Goal: Information Seeking & Learning: Learn about a topic

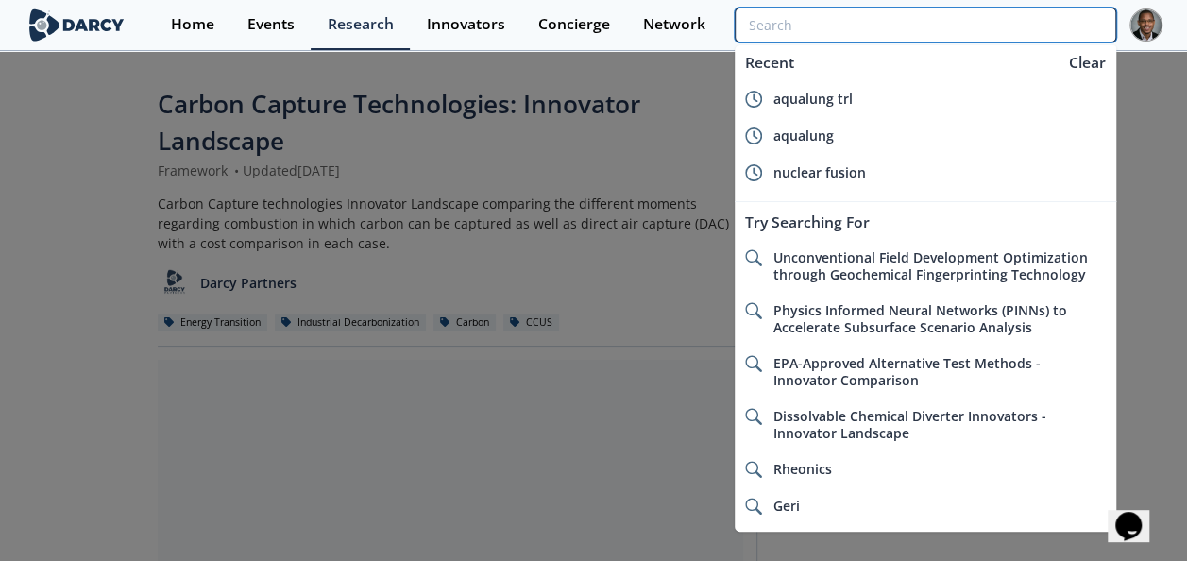
click at [1022, 23] on input "search" at bounding box center [925, 25] width 381 height 35
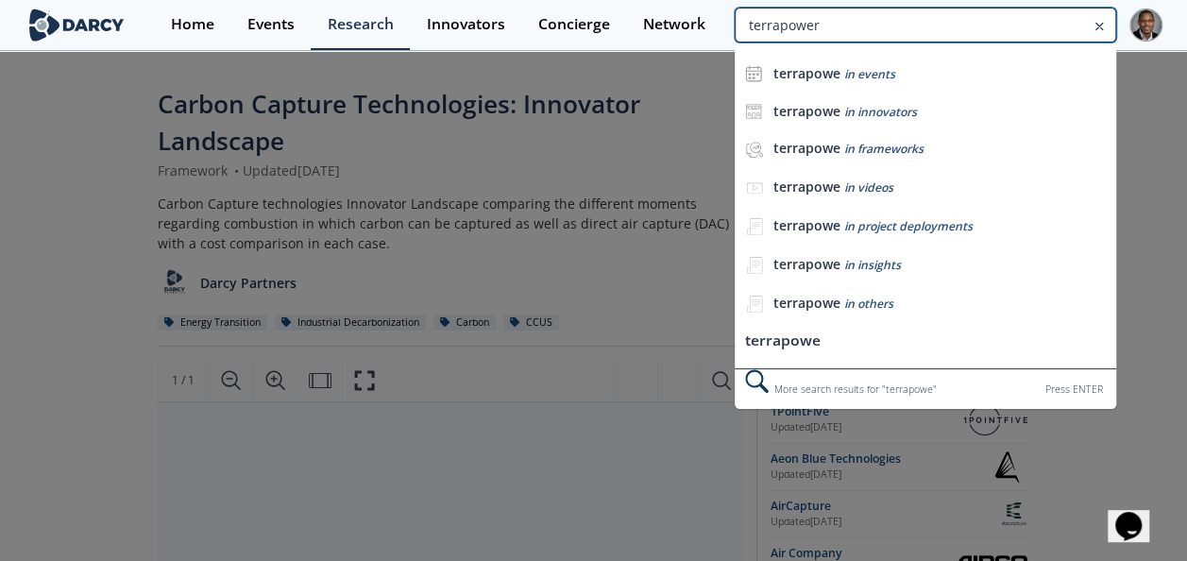
type input "terrapower"
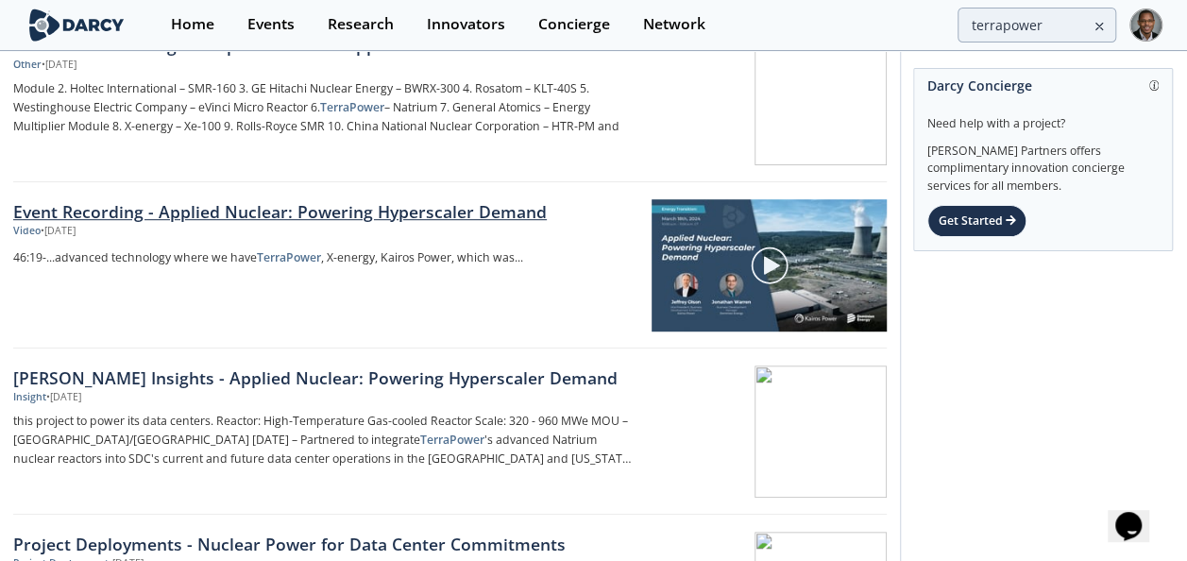
scroll to position [430, 0]
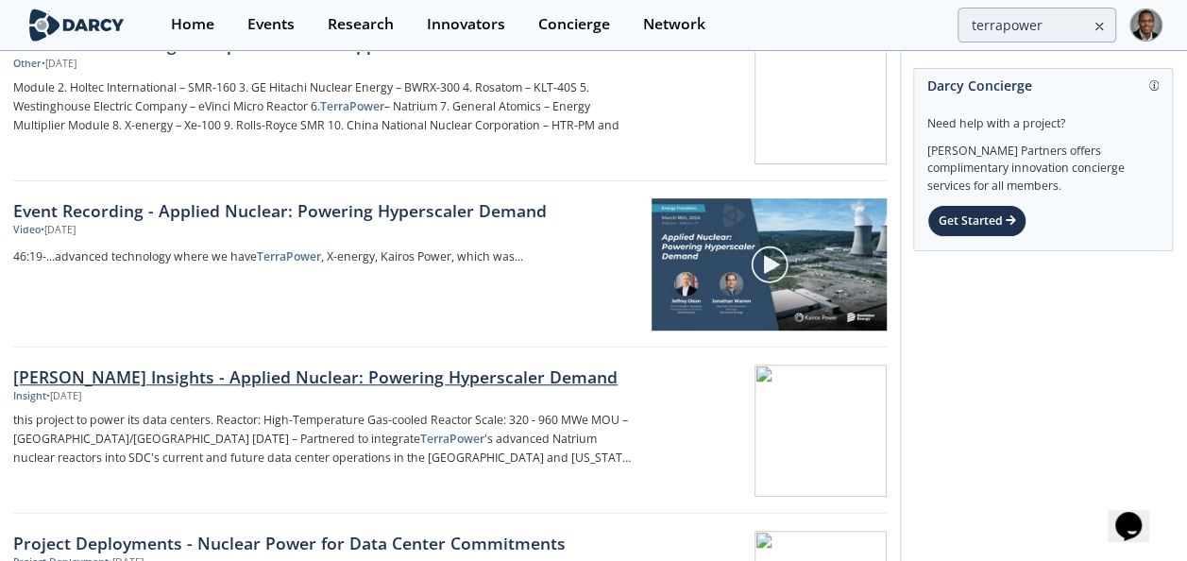
click at [180, 378] on div "[PERSON_NAME] Insights - Applied Nuclear: Powering Hyperscaler Demand" at bounding box center [324, 377] width 623 height 25
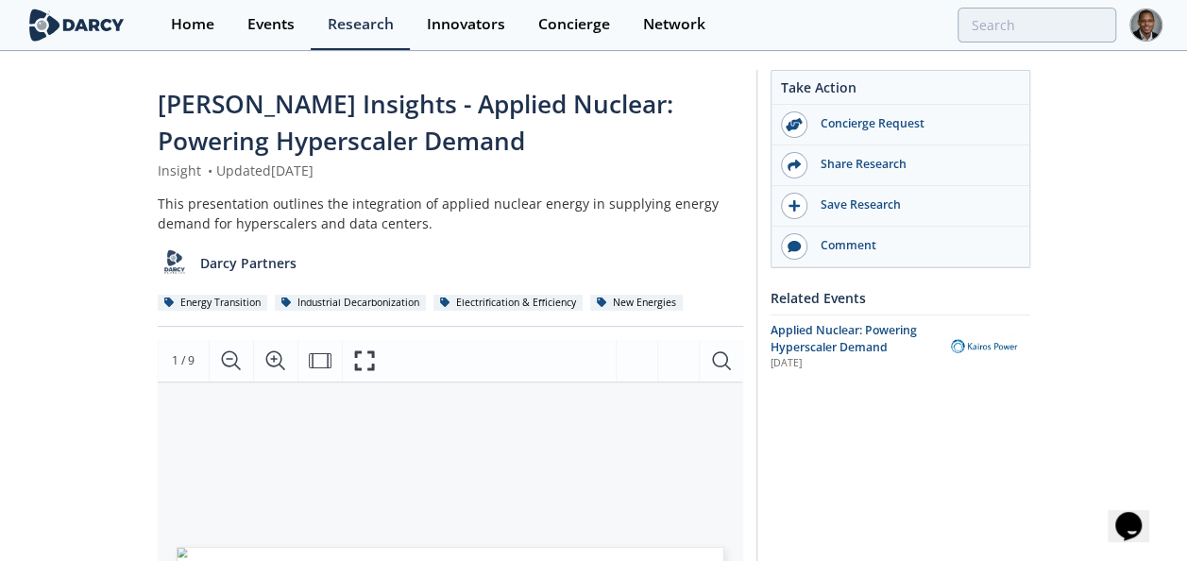
type input "terrapower"
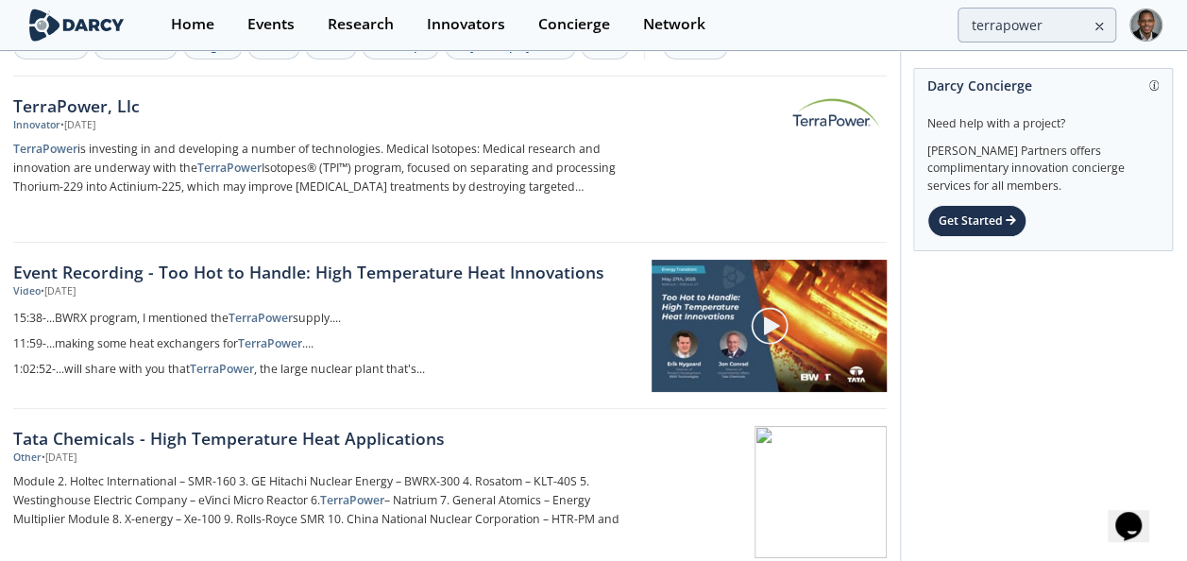
scroll to position [35, 0]
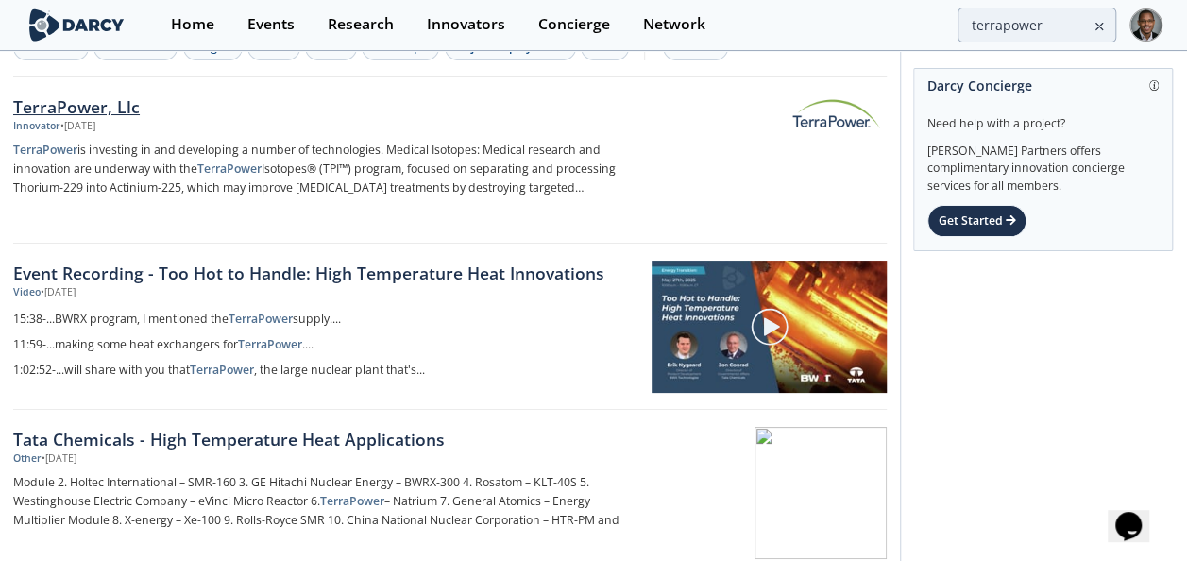
click at [107, 103] on div "TerraPower, Llc" at bounding box center [324, 106] width 623 height 25
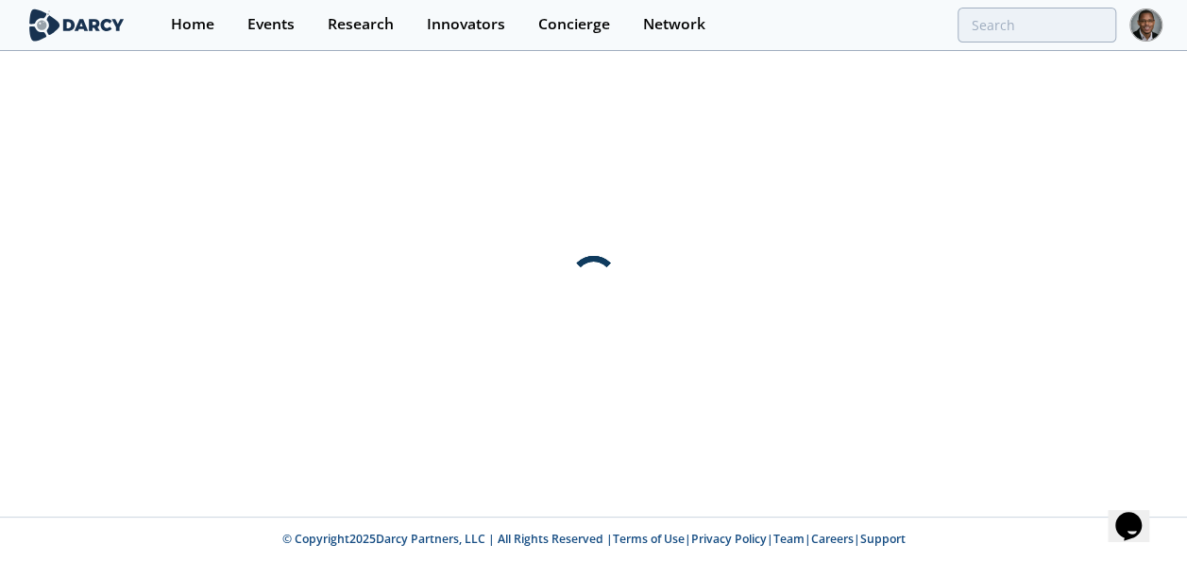
scroll to position [0, 0]
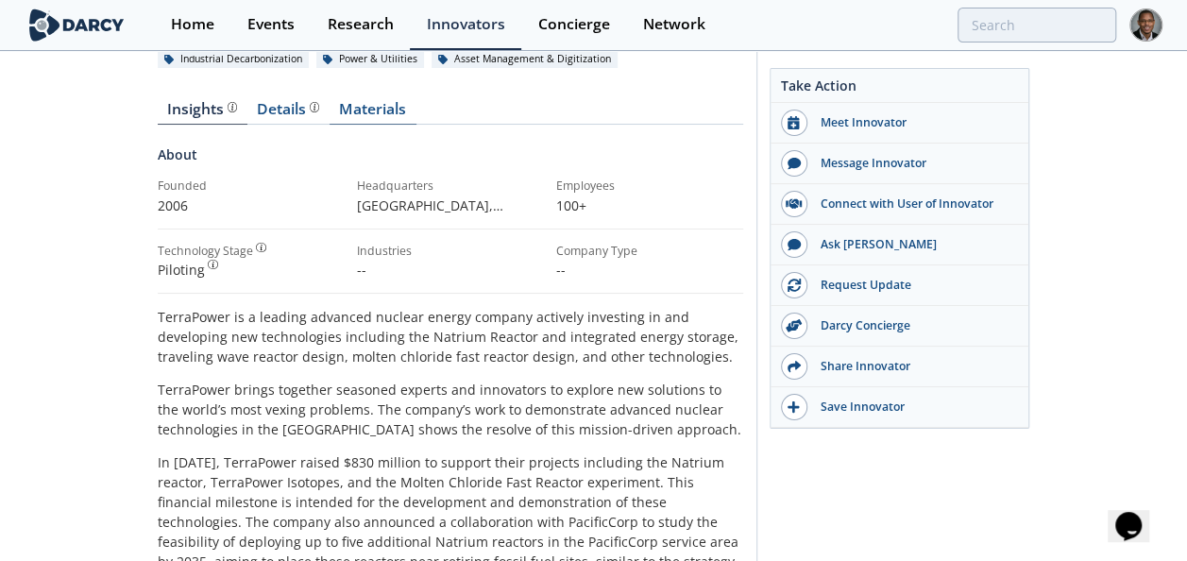
scroll to position [242, 0]
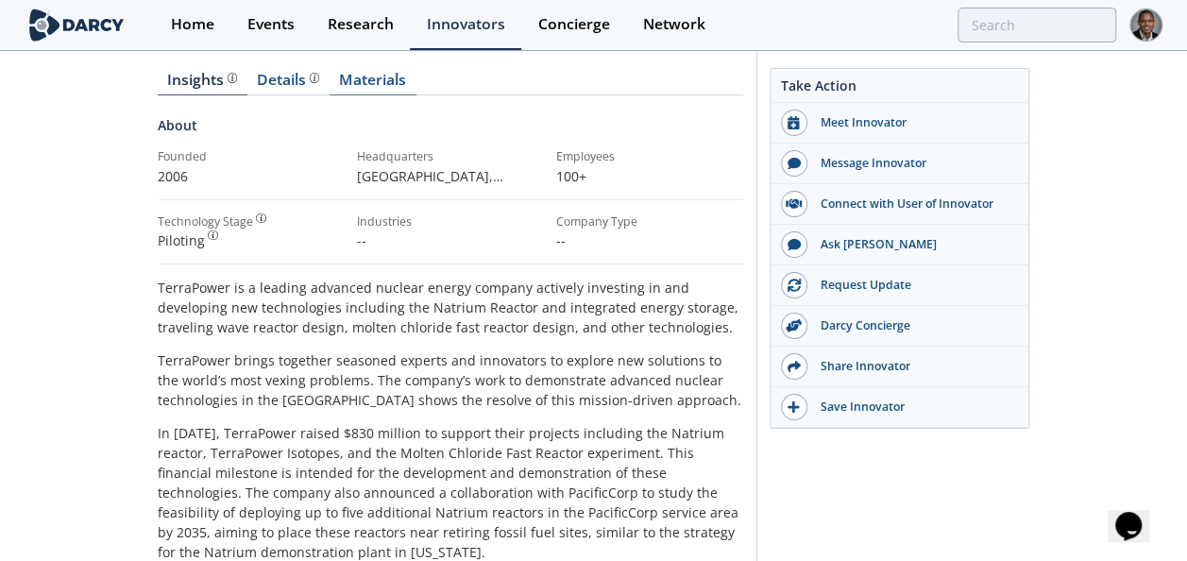
click at [361, 84] on link "Materials" at bounding box center [373, 84] width 87 height 23
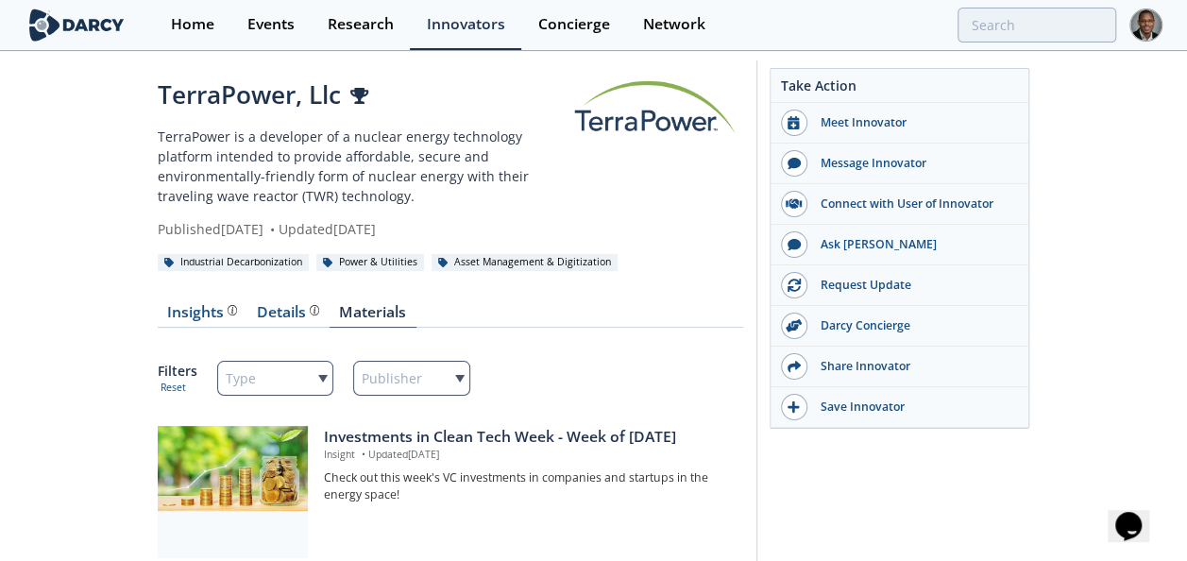
scroll to position [8, 0]
